Goal: Information Seeking & Learning: Learn about a topic

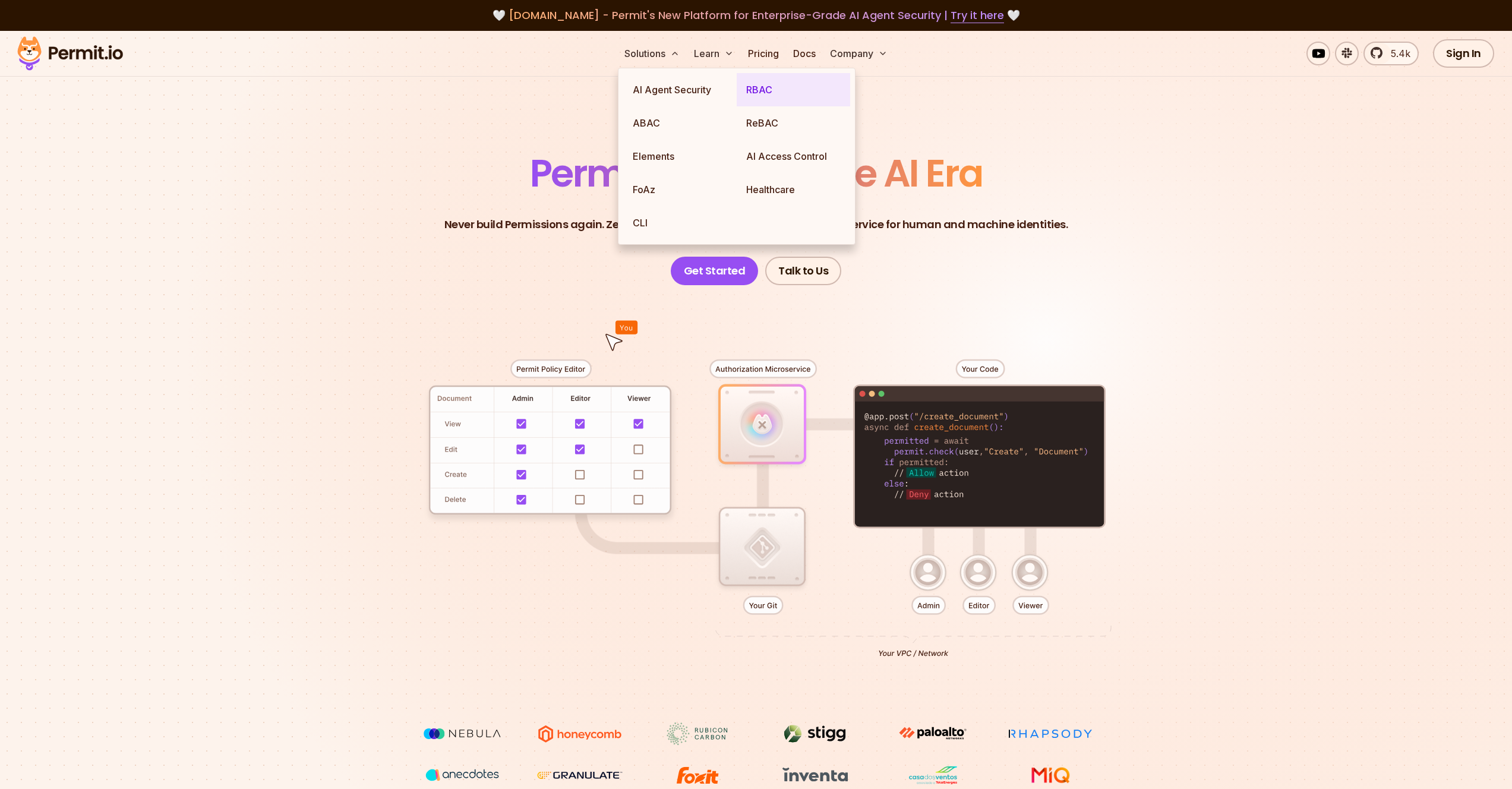
click at [782, 98] on link "RBAC" at bounding box center [793, 90] width 114 height 33
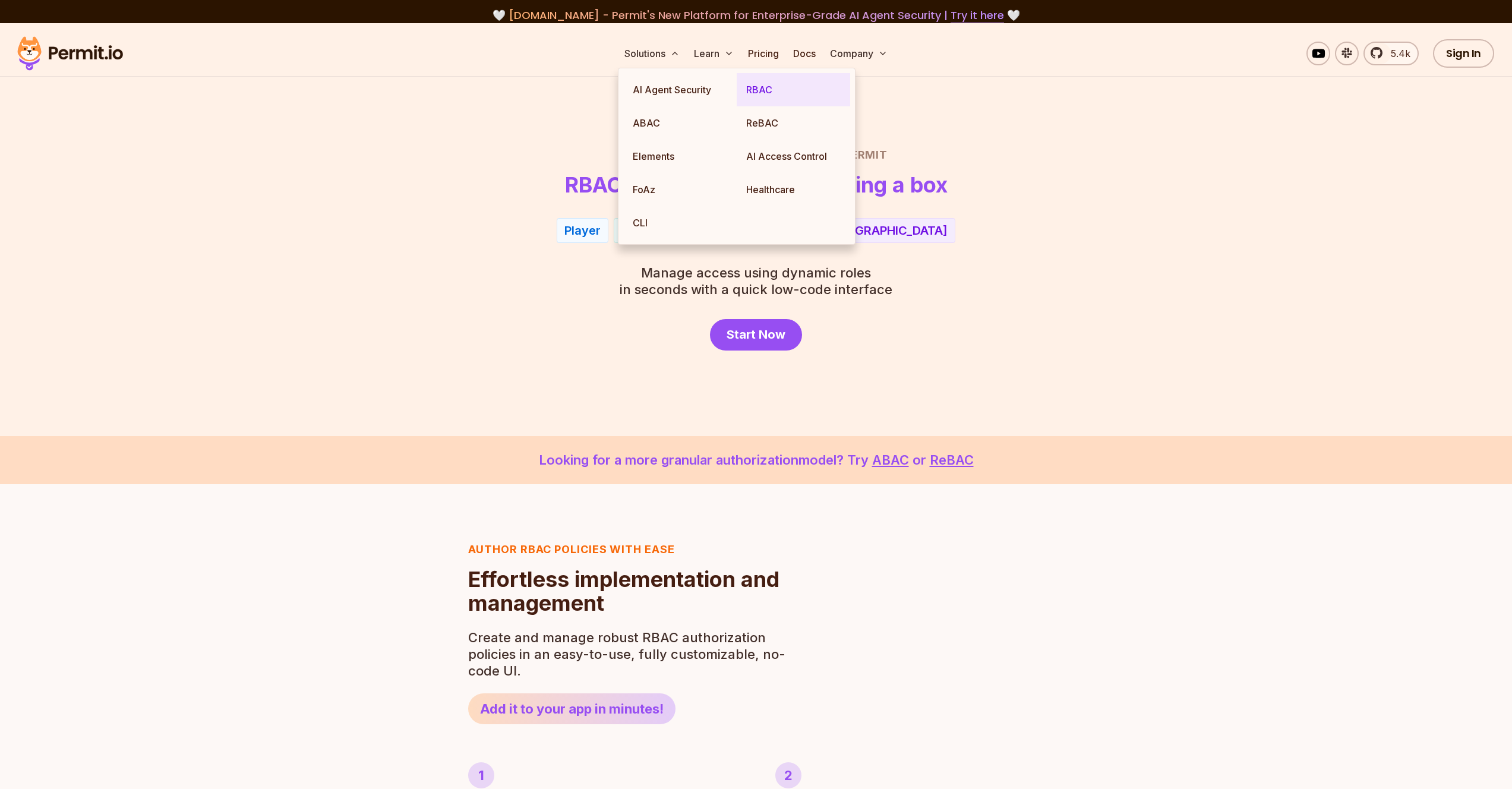
click at [748, 103] on link "RBAC" at bounding box center [793, 90] width 114 height 33
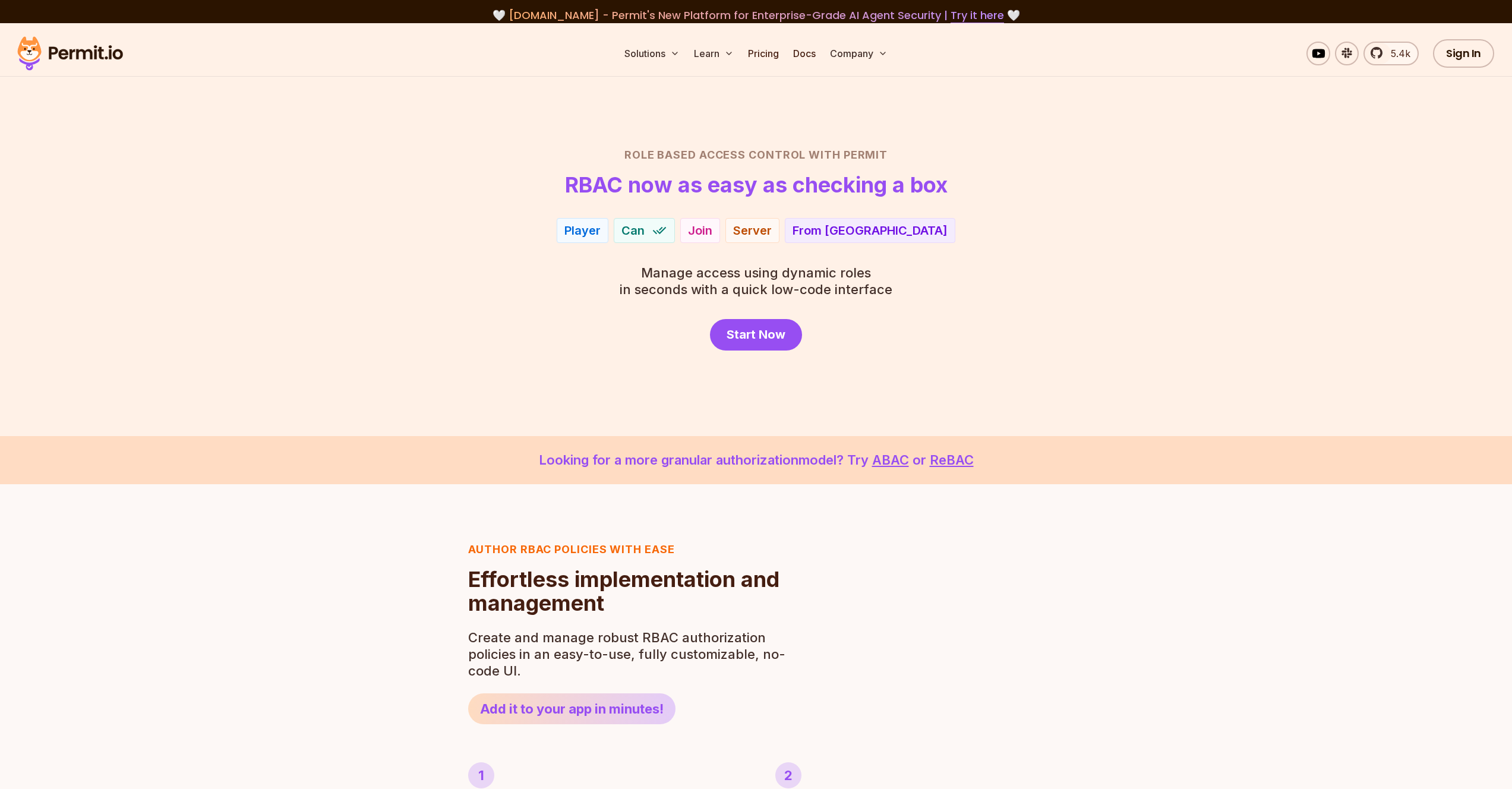
click at [1144, 217] on div "Role Based Access Control with Permit RBAC now as easy as checking a box Player…" at bounding box center [756, 249] width 832 height 204
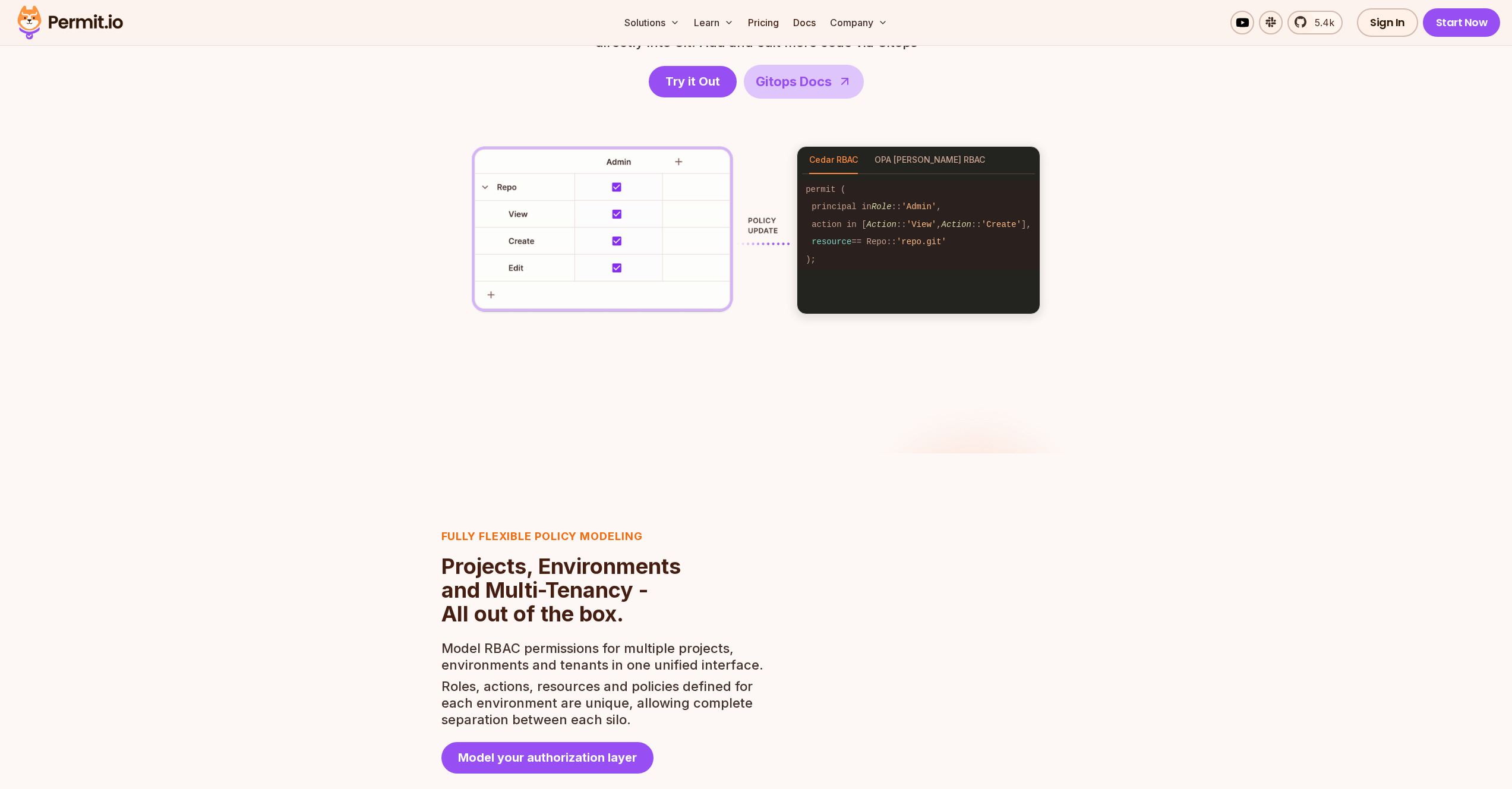
scroll to position [1803, 0]
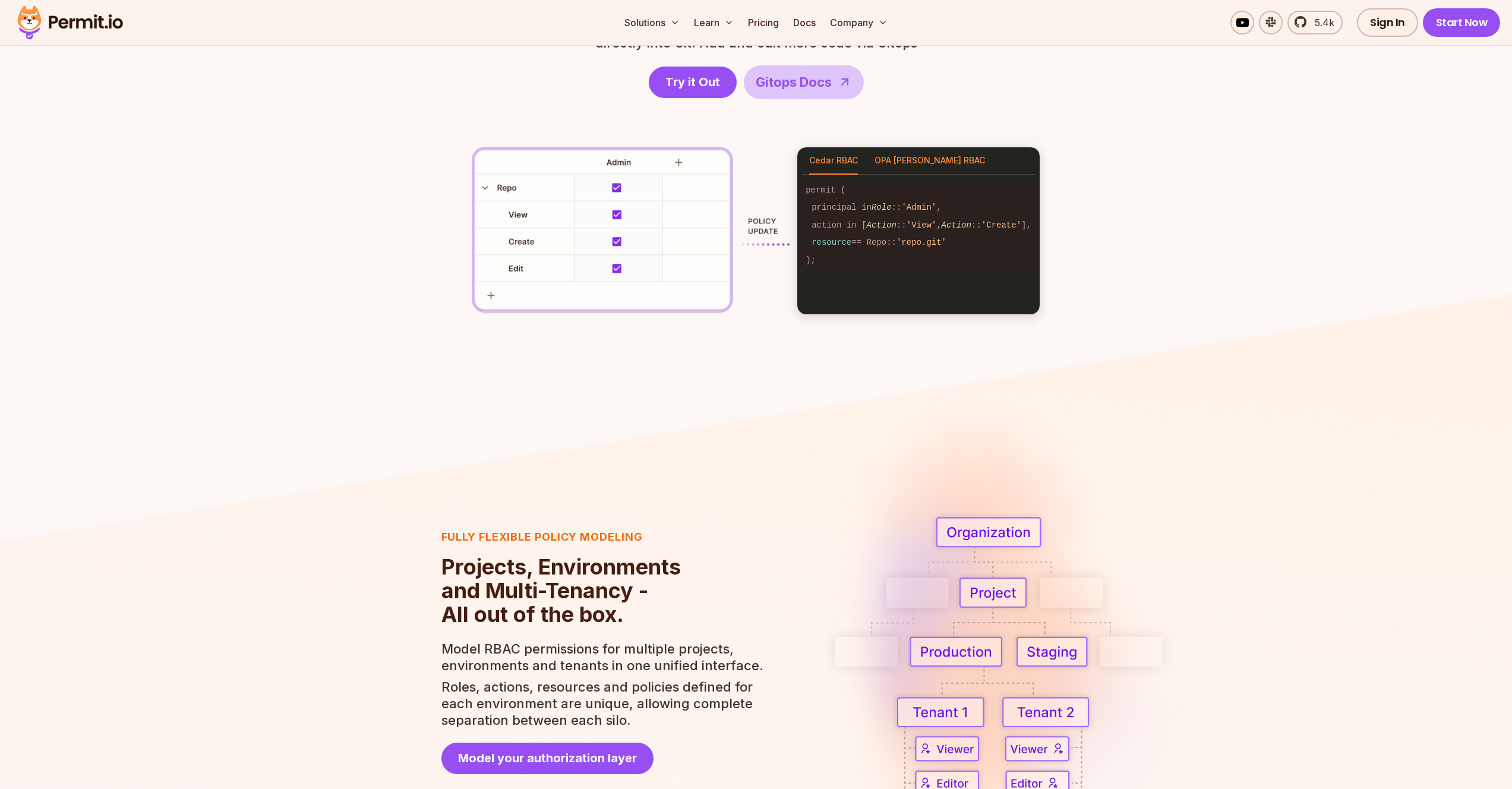
click at [899, 161] on button "OPA [PERSON_NAME] RBAC" at bounding box center [930, 161] width 111 height 28
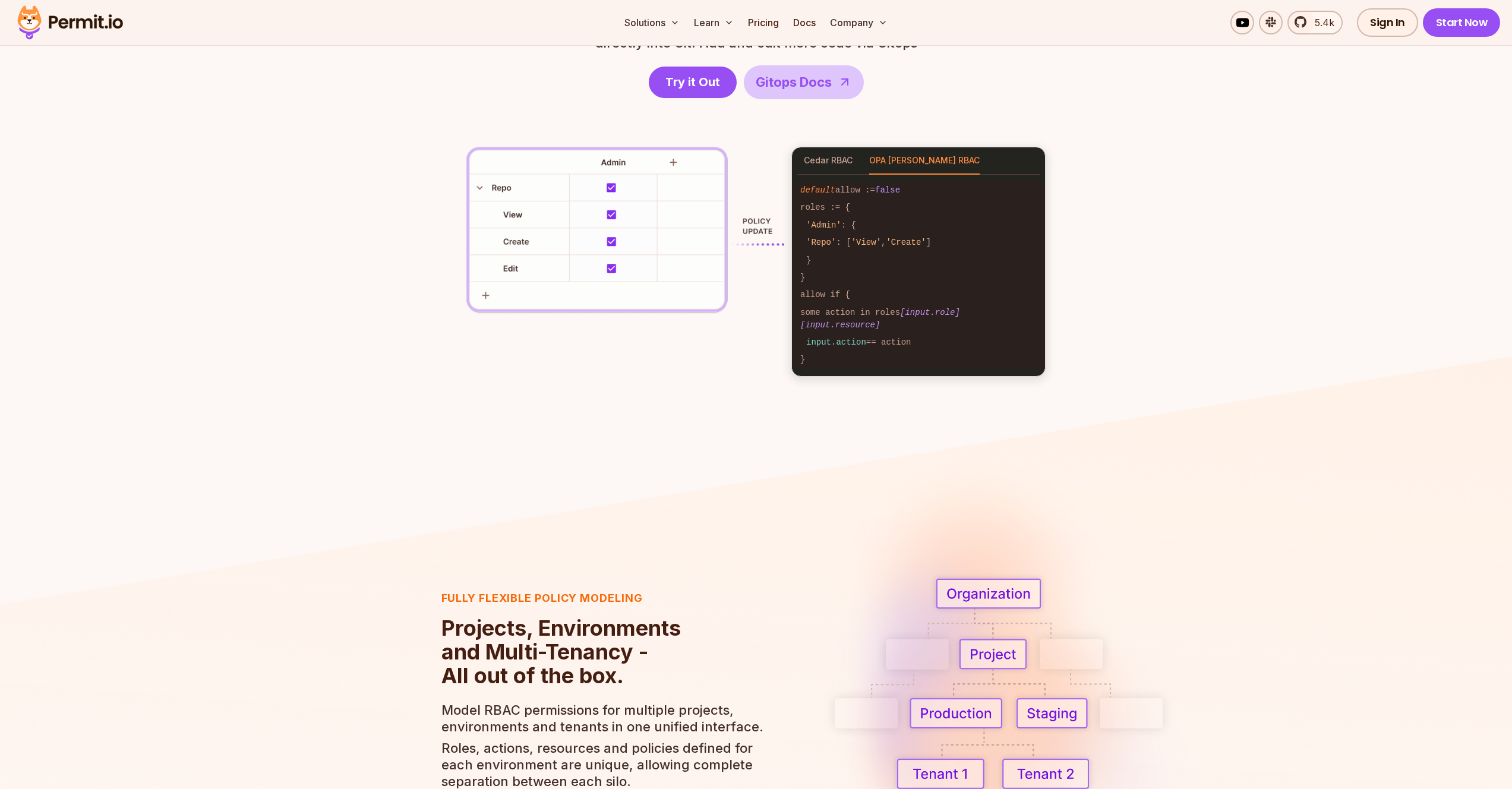
click at [861, 159] on div "Cedar RBAC OPA Rego RBAC" at bounding box center [919, 161] width 253 height 28
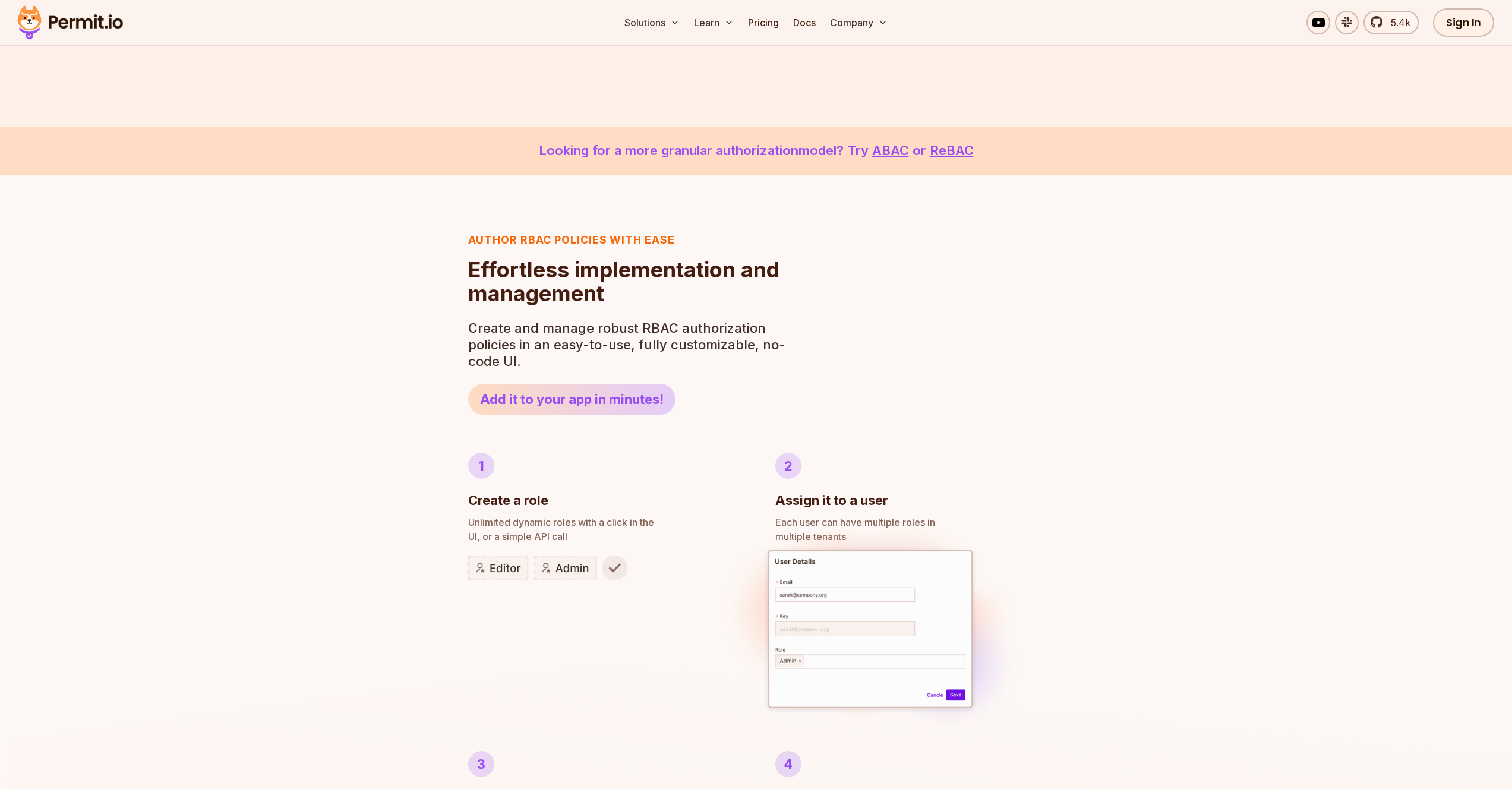
scroll to position [0, 0]
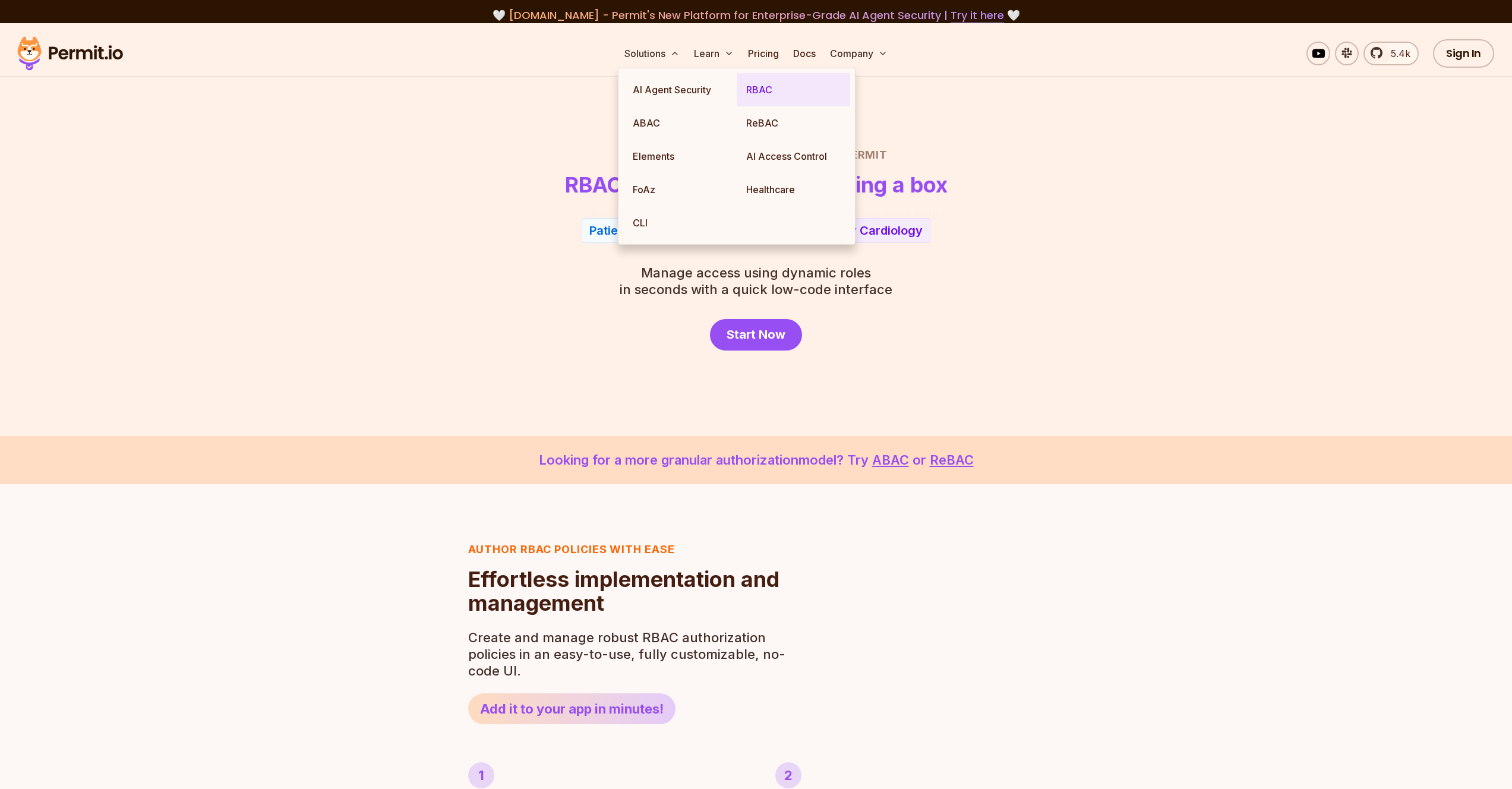
click at [778, 94] on link "RBAC" at bounding box center [793, 90] width 114 height 33
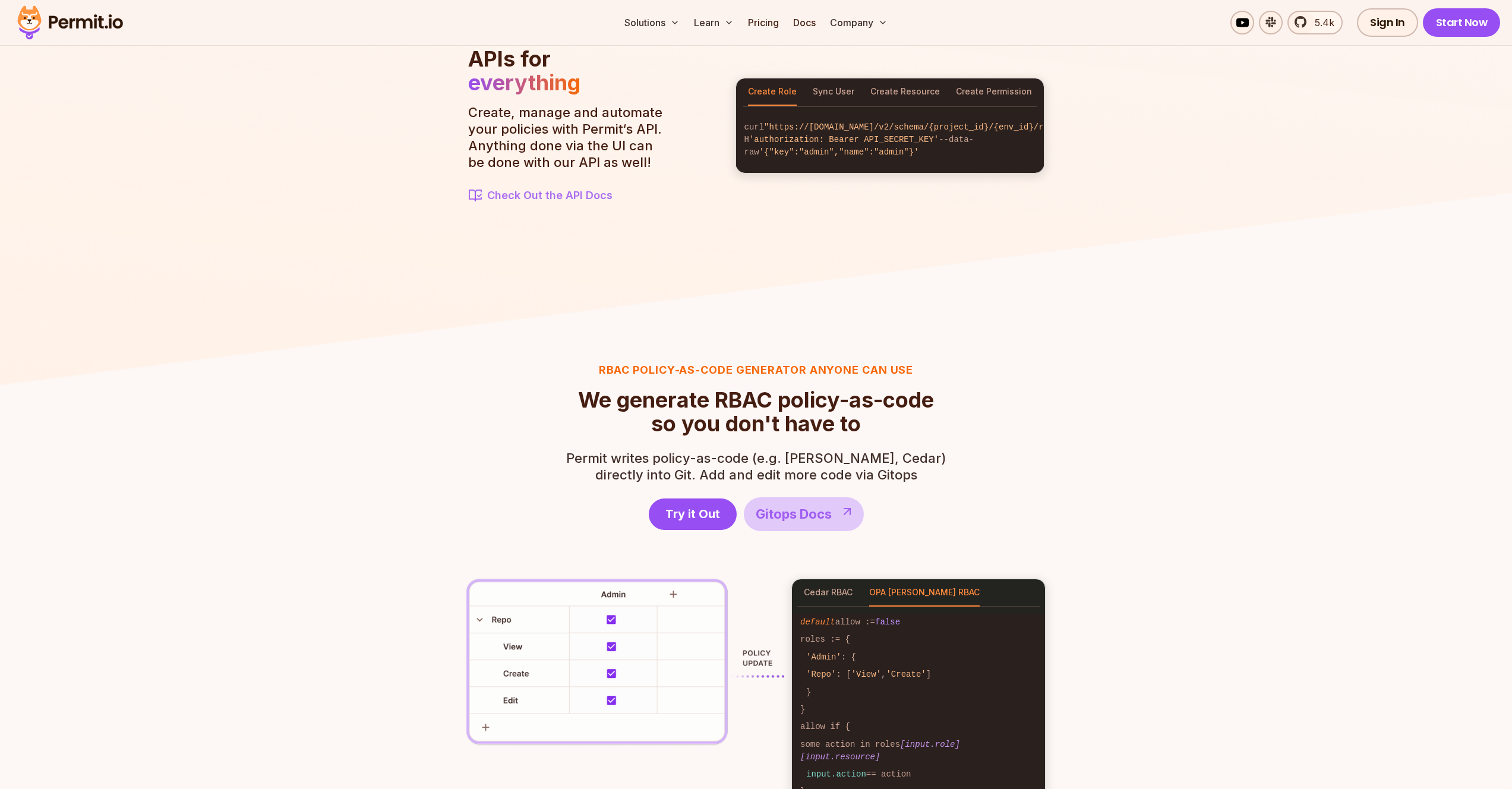
scroll to position [1372, 0]
click at [812, 530] on link "Gitops Docs" at bounding box center [804, 513] width 120 height 34
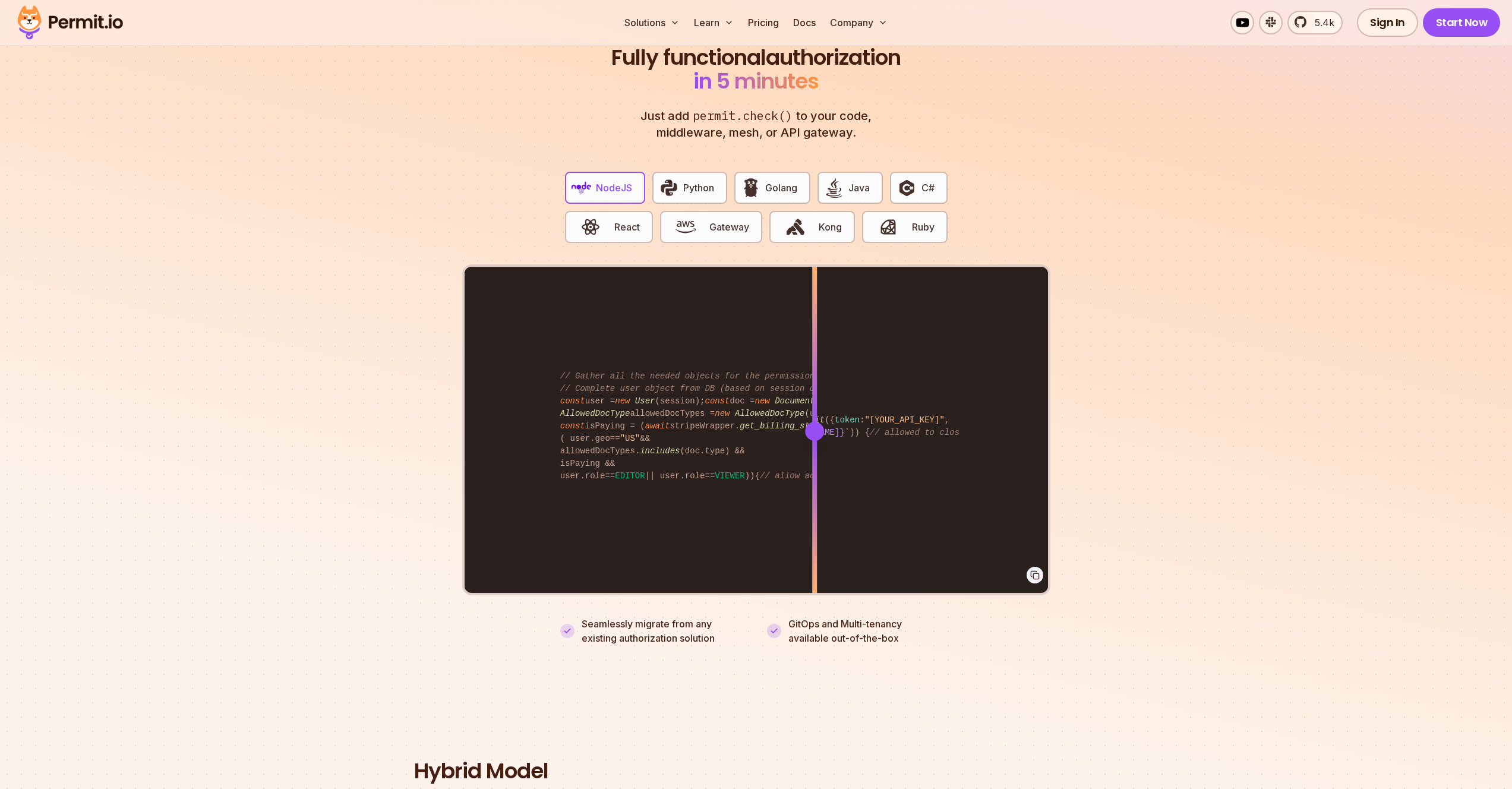
scroll to position [2373, 0]
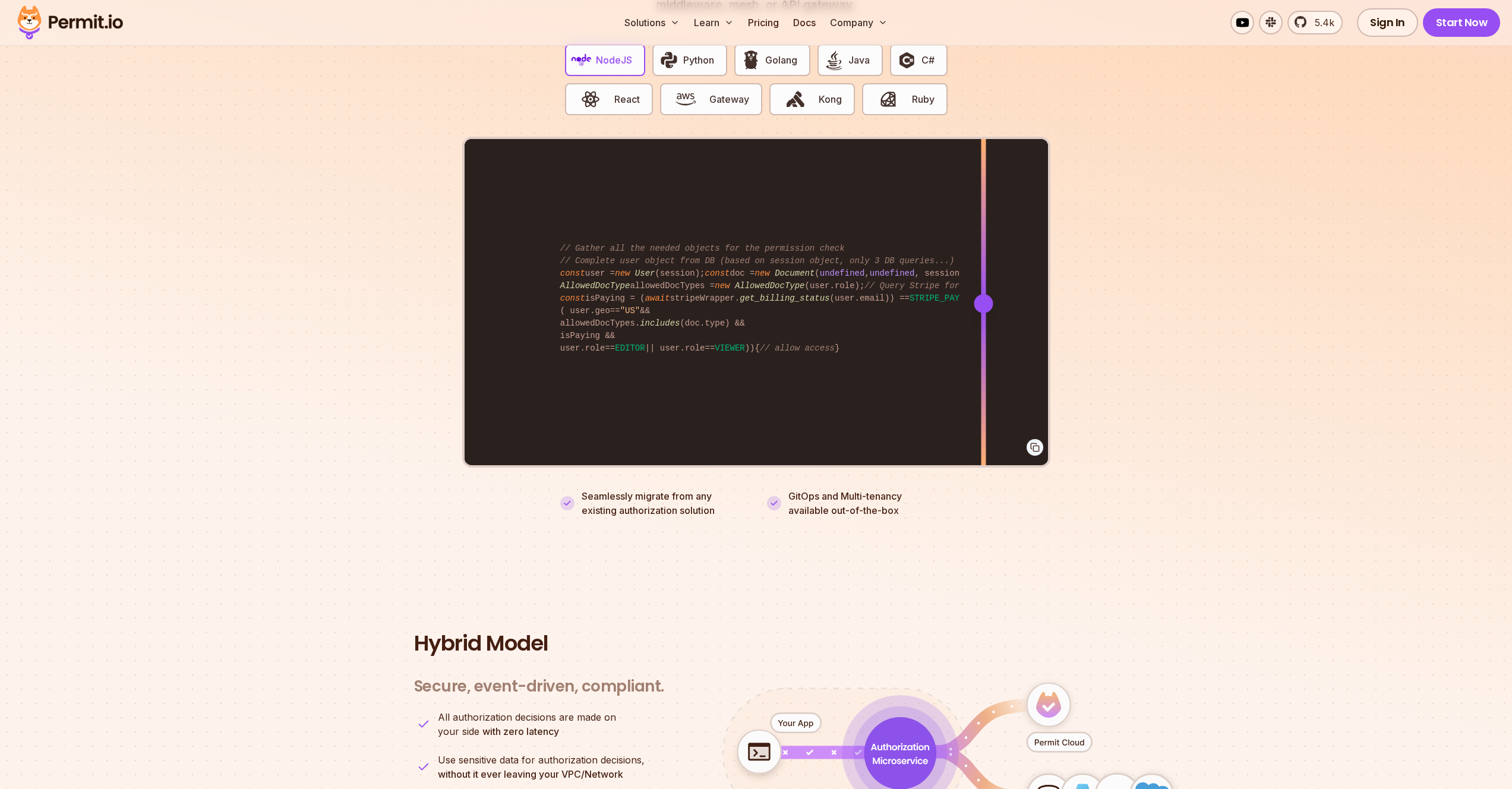
drag, startPoint x: 801, startPoint y: 288, endPoint x: 983, endPoint y: 294, distance: 182.1
click at [983, 294] on div at bounding box center [983, 303] width 19 height 19
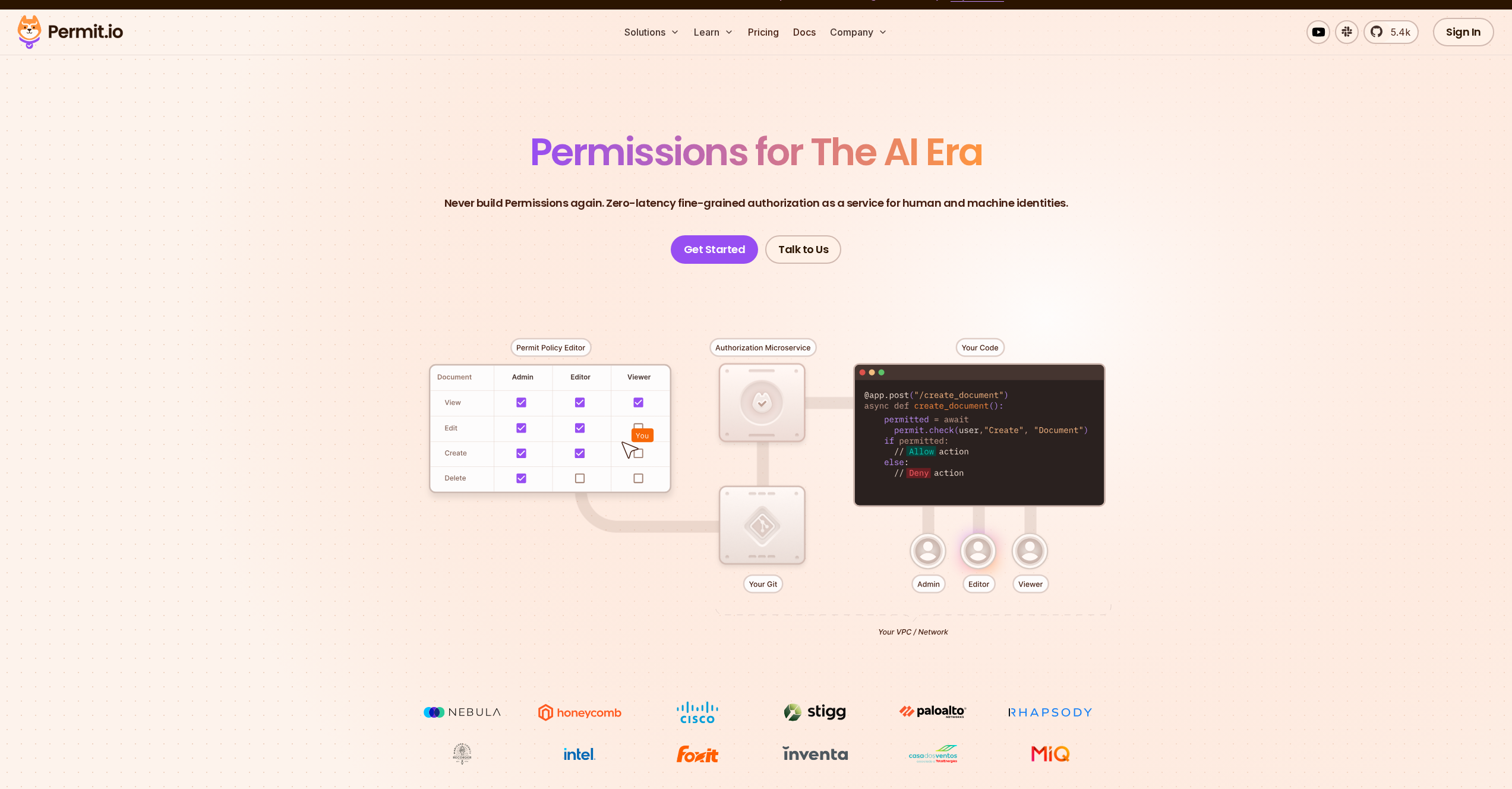
scroll to position [0, 0]
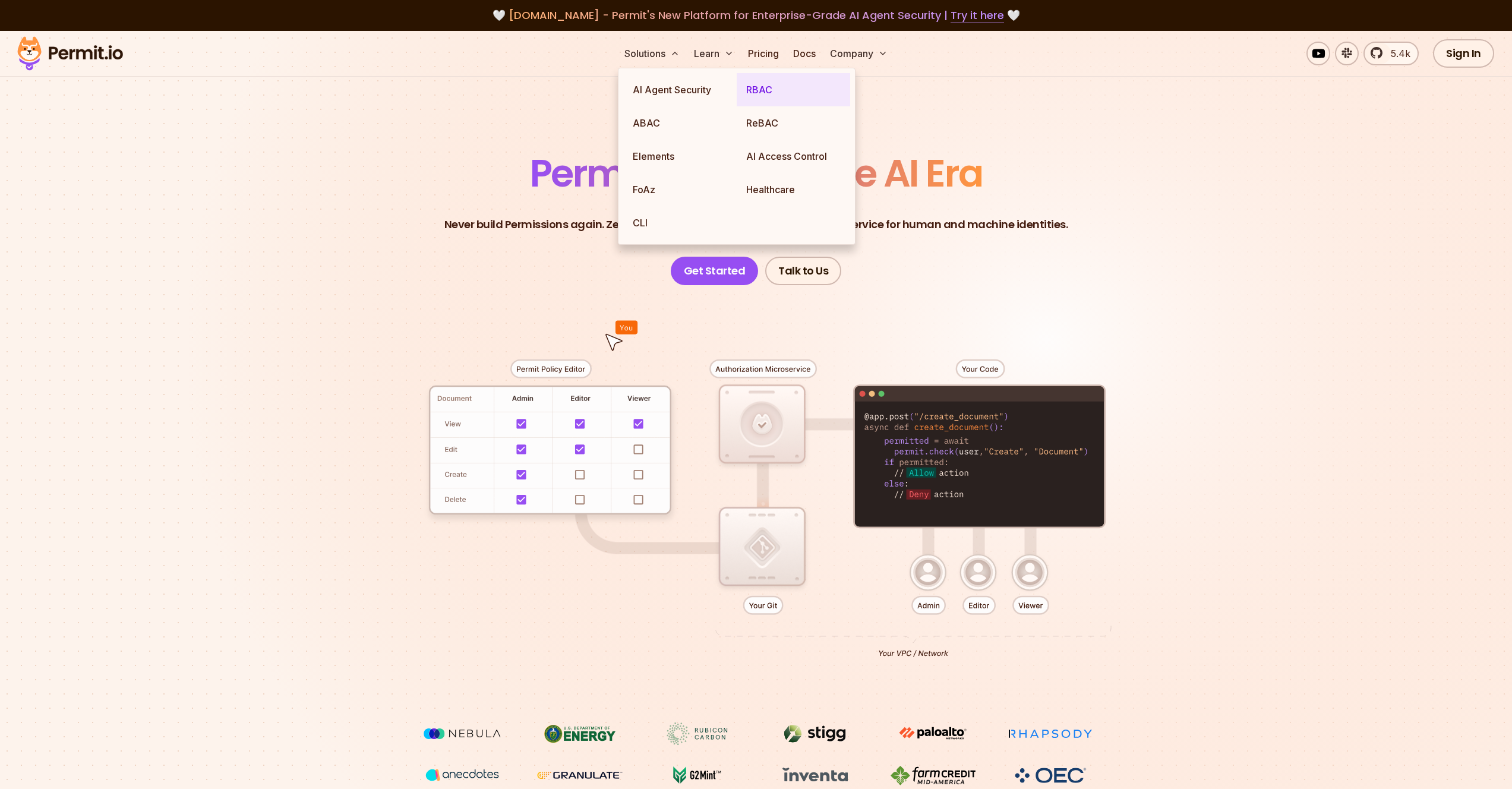
click at [763, 96] on link "RBAC" at bounding box center [793, 90] width 114 height 33
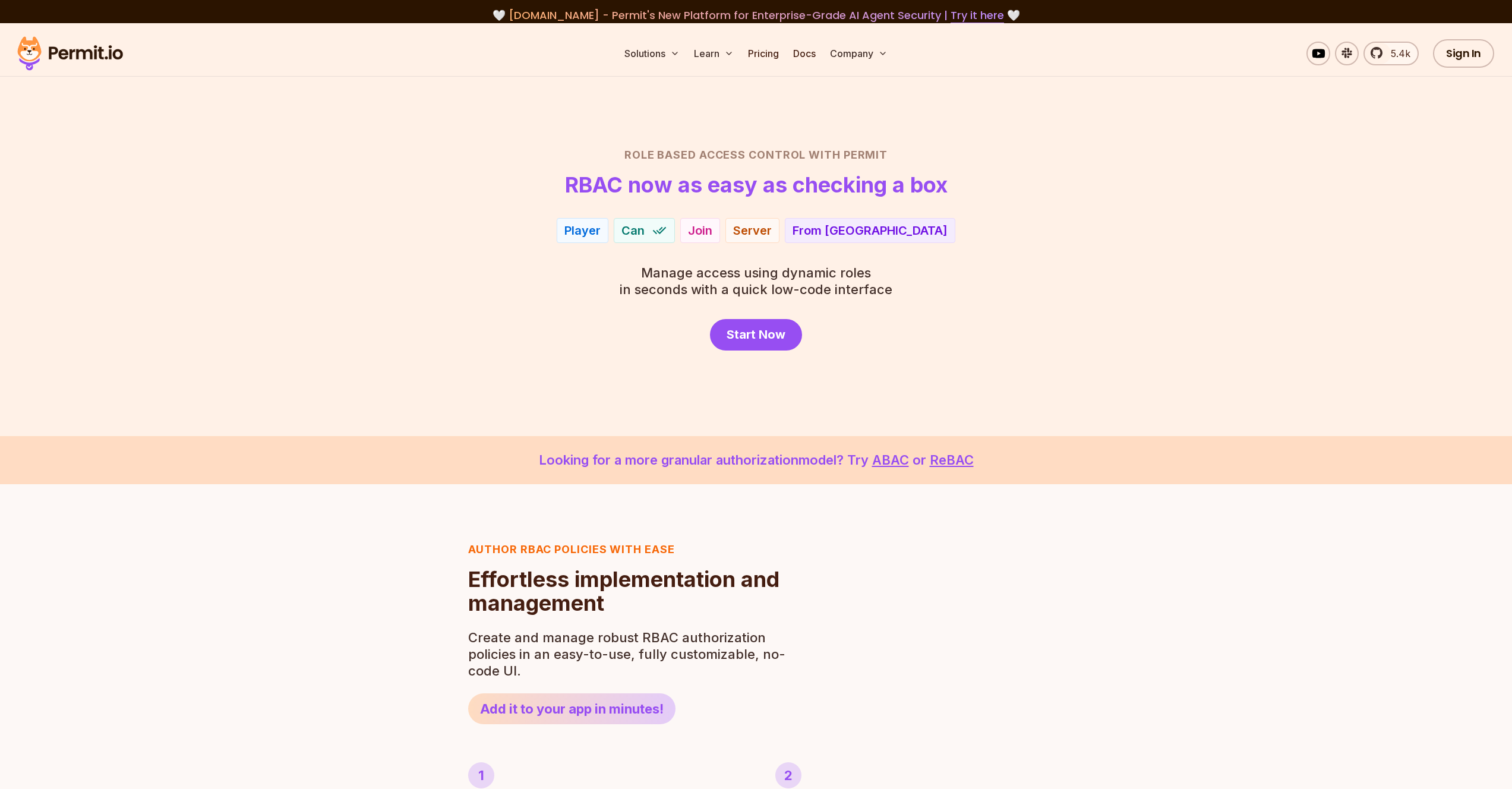
click at [103, 58] on img at bounding box center [69, 54] width 116 height 41
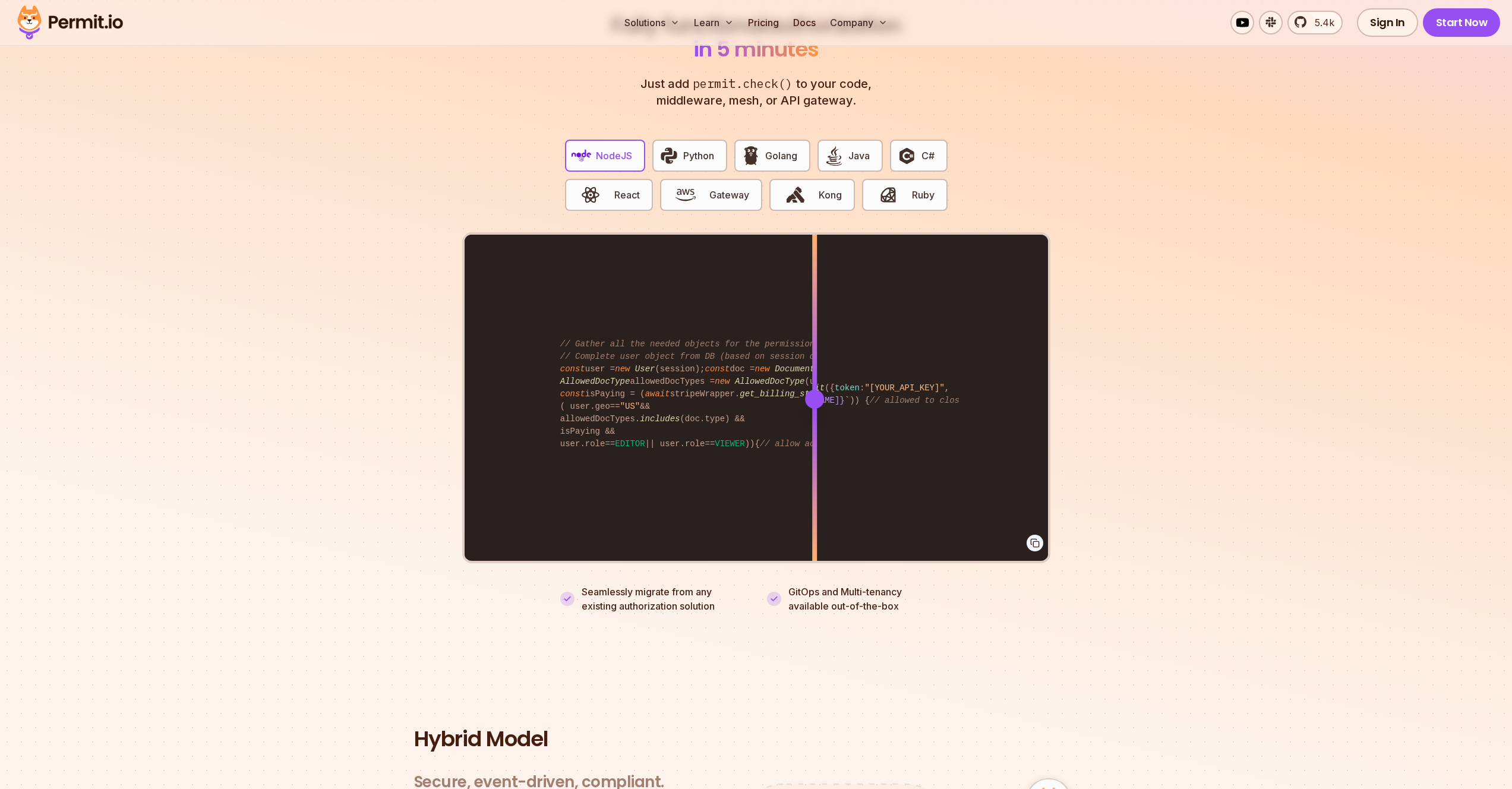
scroll to position [2248, 0]
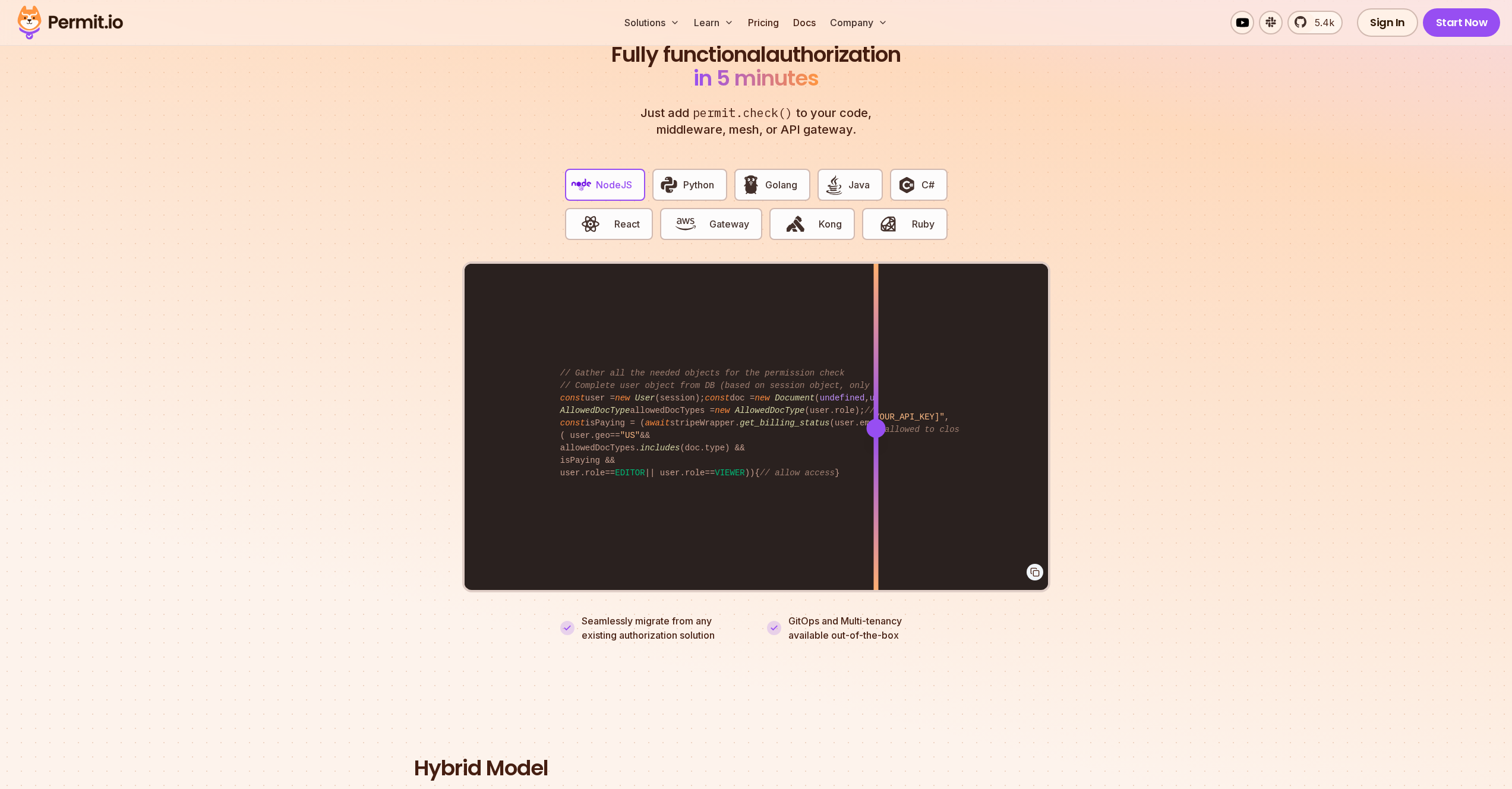
drag, startPoint x: 811, startPoint y: 418, endPoint x: 932, endPoint y: 329, distance: 150.2
click at [878, 369] on div at bounding box center [875, 428] width 5 height 328
